Goal: Task Accomplishment & Management: Use online tool/utility

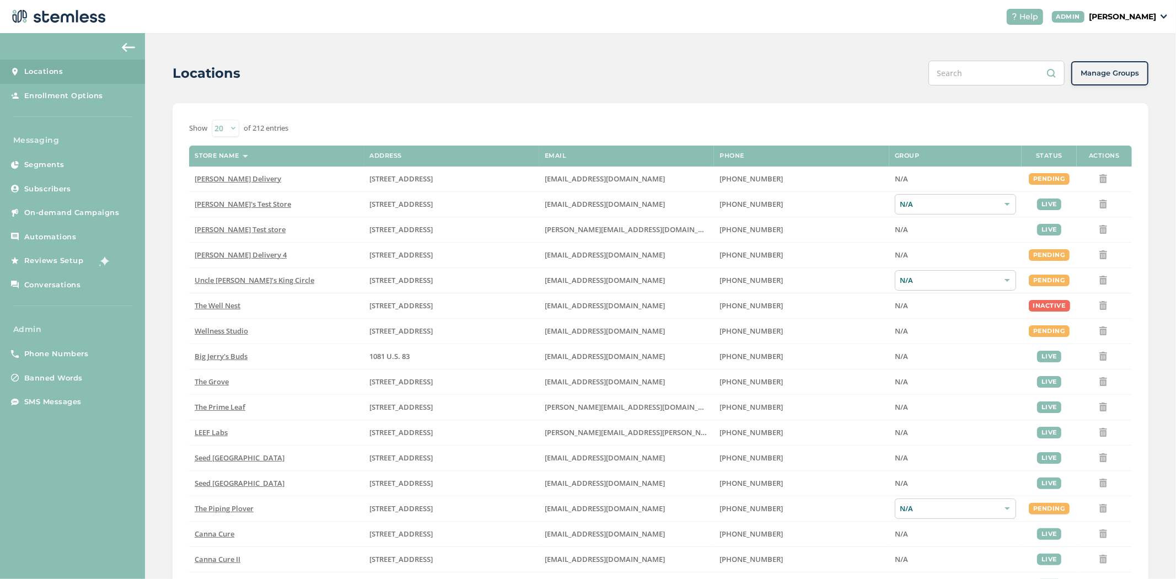
click at [1147, 26] on header "Help ADMIN [PERSON_NAME]" at bounding box center [588, 16] width 1176 height 33
click at [1148, 23] on div "Help ADMIN [PERSON_NAME]" at bounding box center [1083, 17] width 170 height 16
click at [1145, 19] on p "[PERSON_NAME]" at bounding box center [1122, 17] width 67 height 12
click at [1131, 78] on span "Impersonate" at bounding box center [1128, 79] width 54 height 11
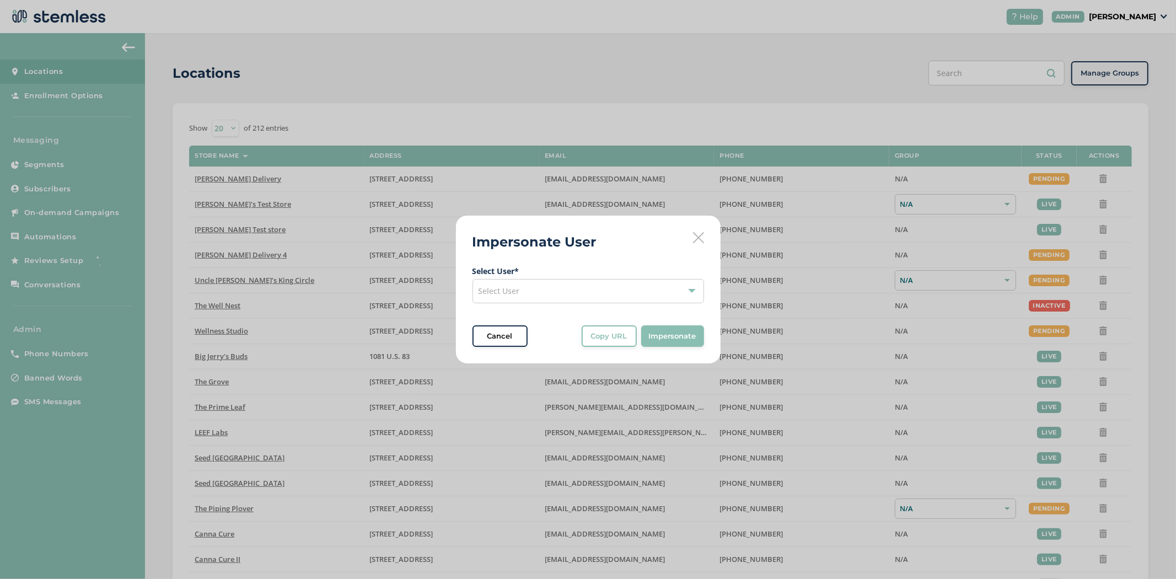
click at [519, 294] on div "Select User" at bounding box center [588, 291] width 232 height 24
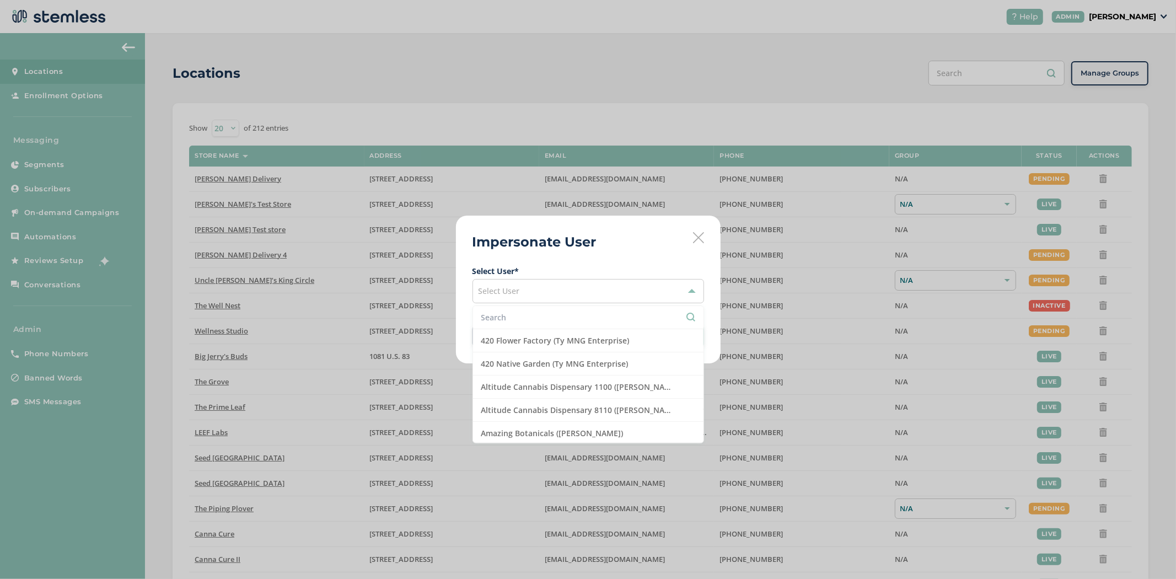
click at [530, 323] on input "text" at bounding box center [588, 317] width 214 height 12
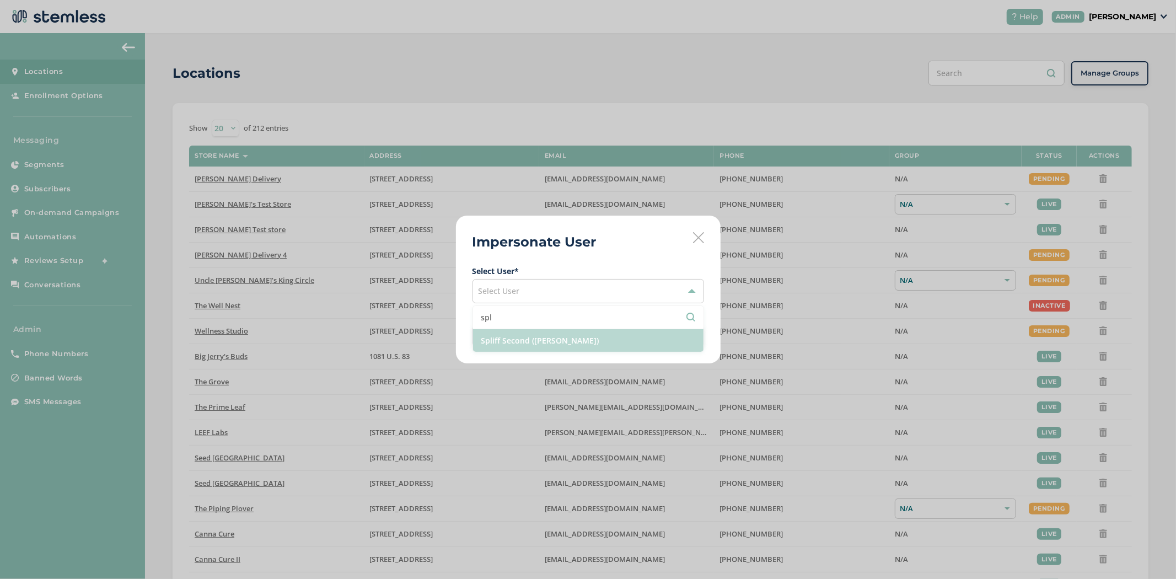
type input "spl"
click at [534, 346] on li "Spliff Second ([PERSON_NAME])" at bounding box center [588, 340] width 230 height 23
click at [684, 340] on span "Impersonate" at bounding box center [672, 336] width 47 height 11
